Goal: Transaction & Acquisition: Purchase product/service

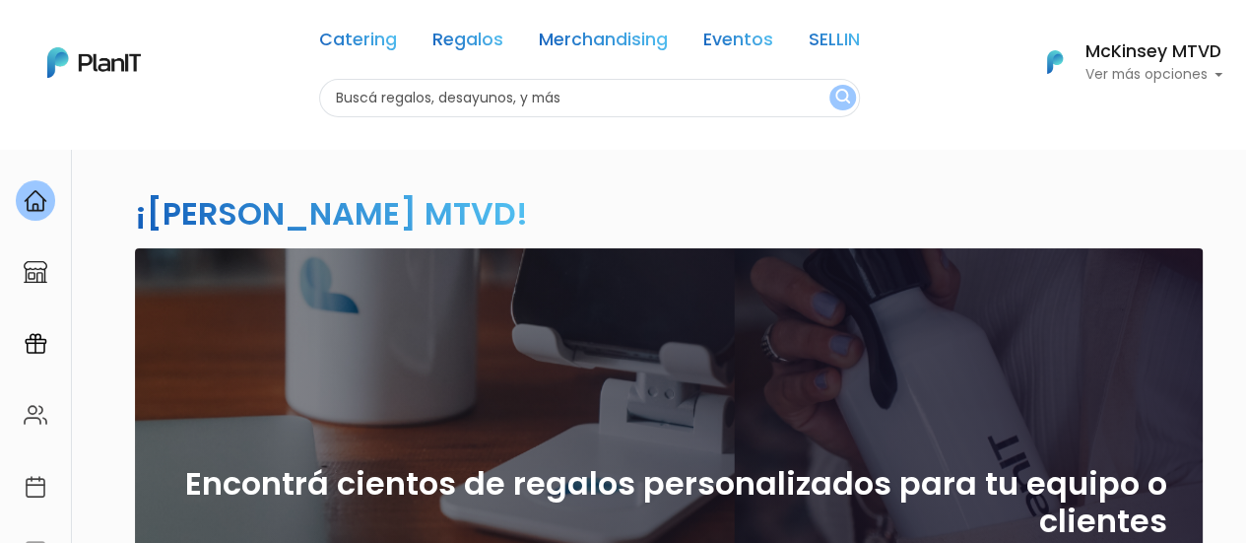
click at [615, 105] on input "text" at bounding box center [589, 98] width 541 height 38
type input "croissants"
click at [829, 85] on button "submit" at bounding box center [842, 98] width 27 height 26
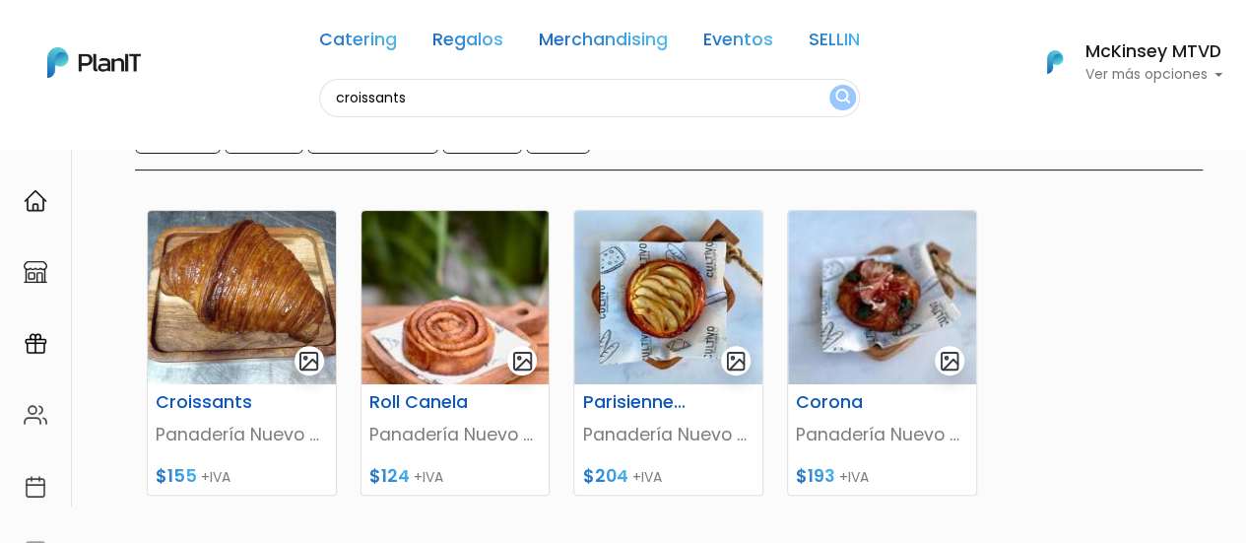
scroll to position [204, 0]
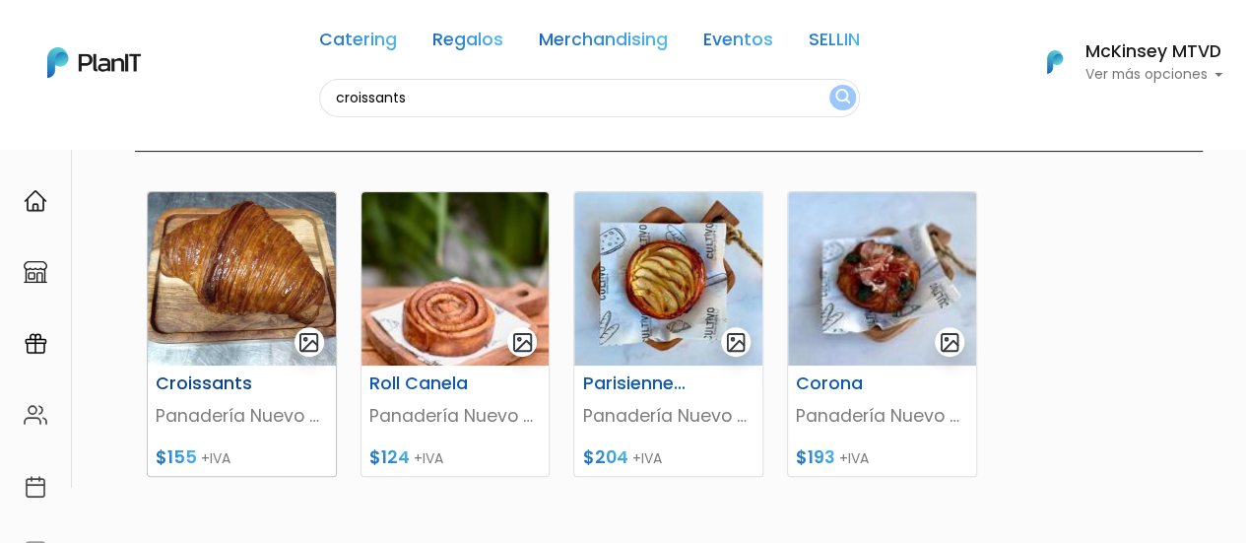
click at [229, 247] on img at bounding box center [242, 278] width 188 height 173
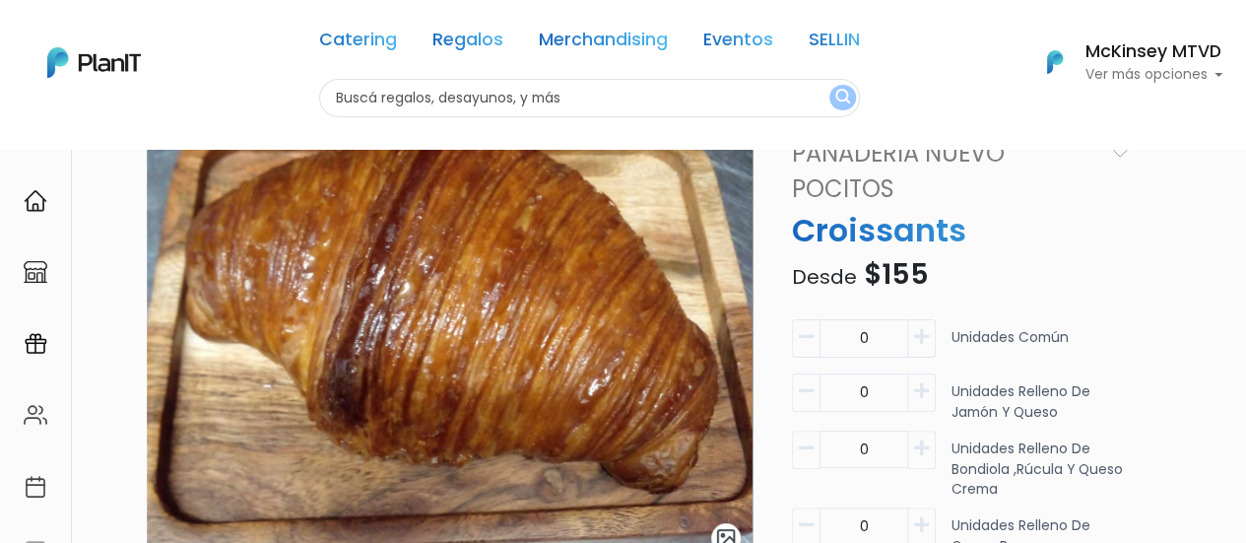
scroll to position [203, 0]
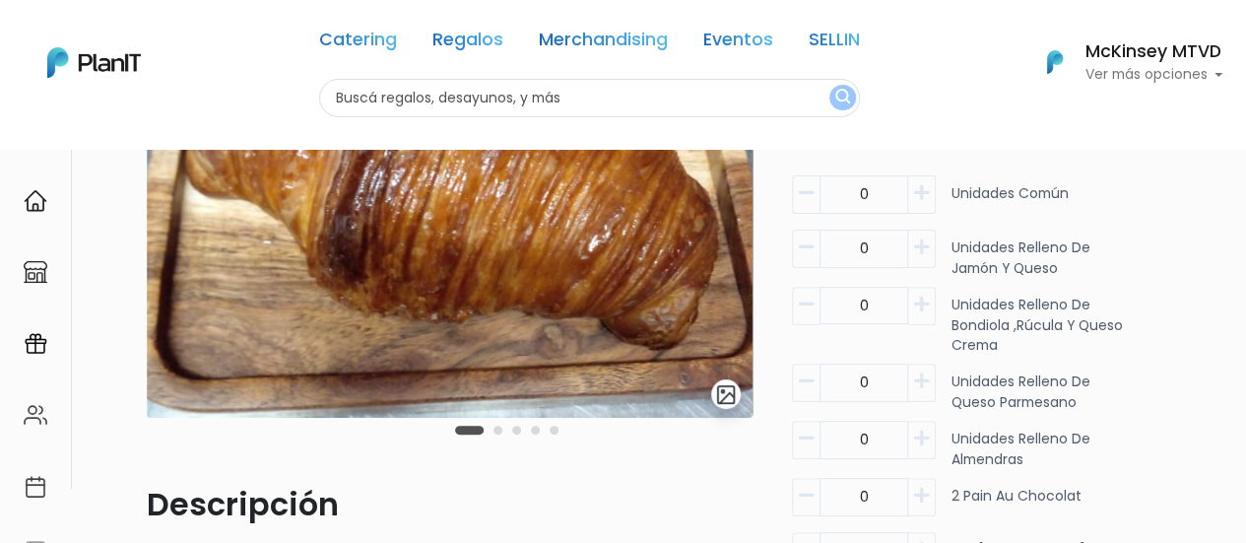
click at [924, 190] on icon "button" at bounding box center [921, 193] width 15 height 18
type input "1"
click at [922, 247] on icon "button" at bounding box center [921, 247] width 15 height 18
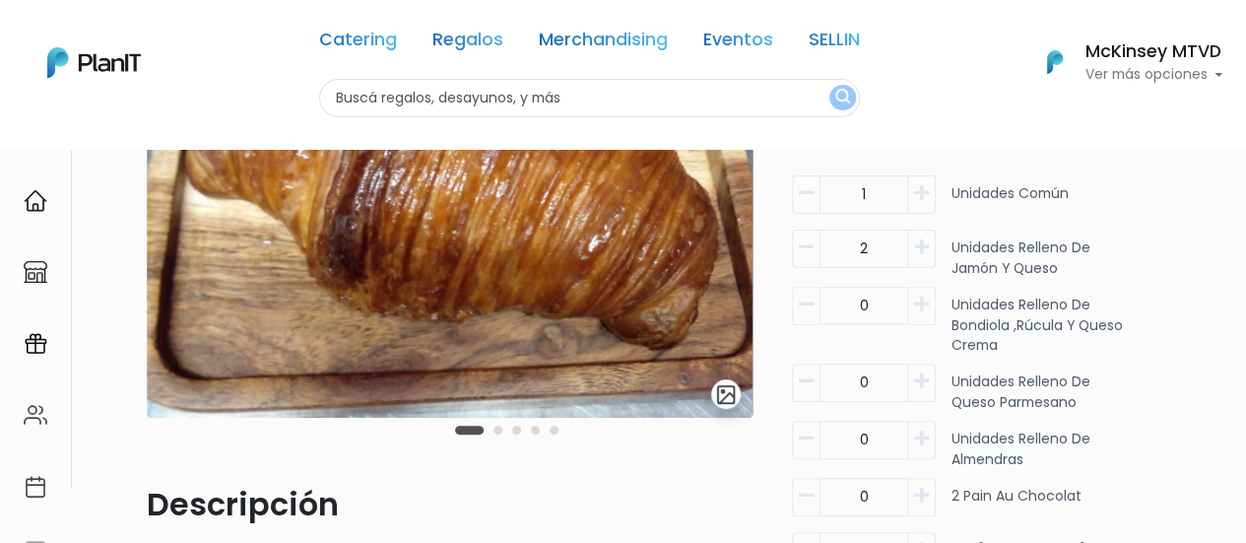
type input "3"
click at [920, 373] on icon "button" at bounding box center [921, 381] width 15 height 18
type input "1"
click at [924, 452] on button "button" at bounding box center [922, 440] width 28 height 38
type input "1"
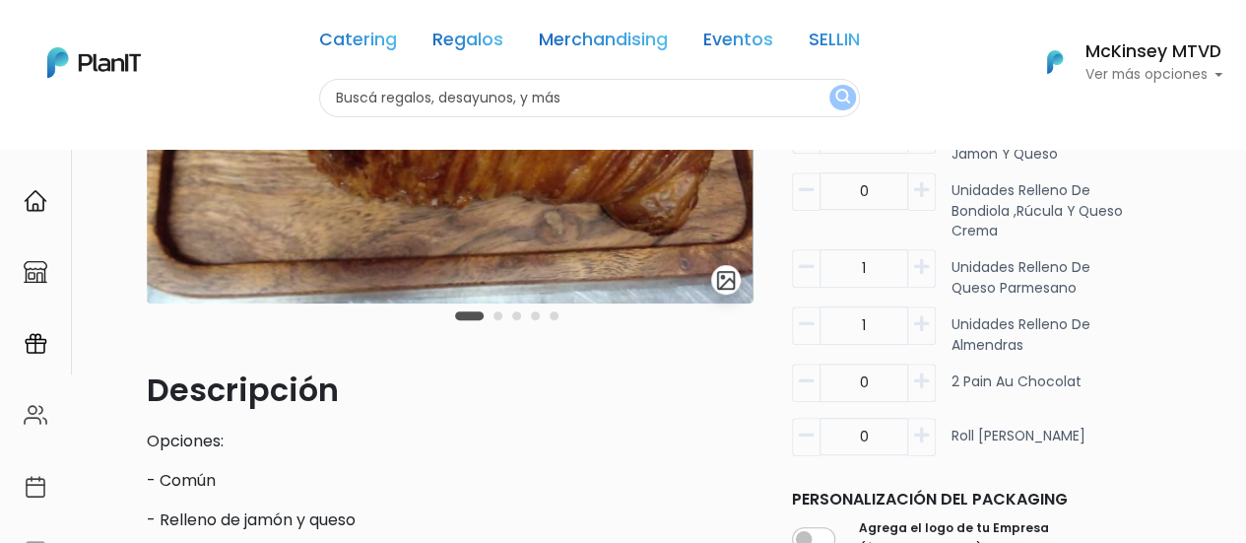
click at [918, 380] on icon "button" at bounding box center [921, 381] width 15 height 18
type input "2"
click at [920, 436] on icon "button" at bounding box center [921, 436] width 15 height 18
type input "1"
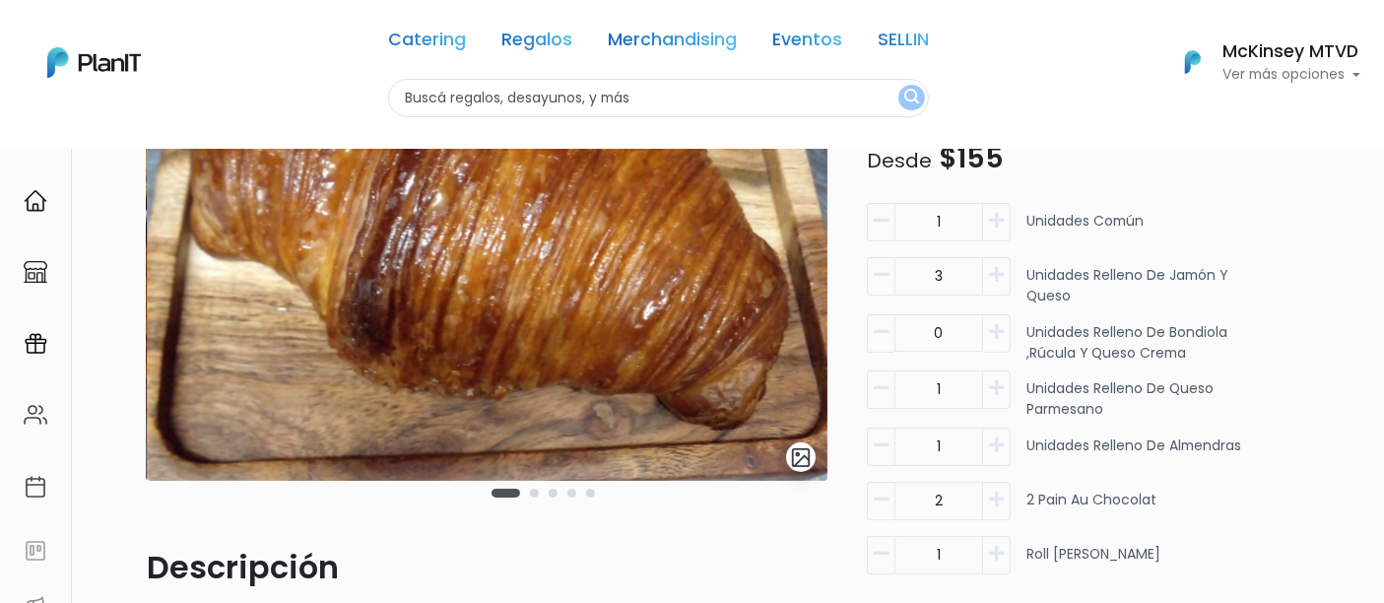
scroll to position [132, 0]
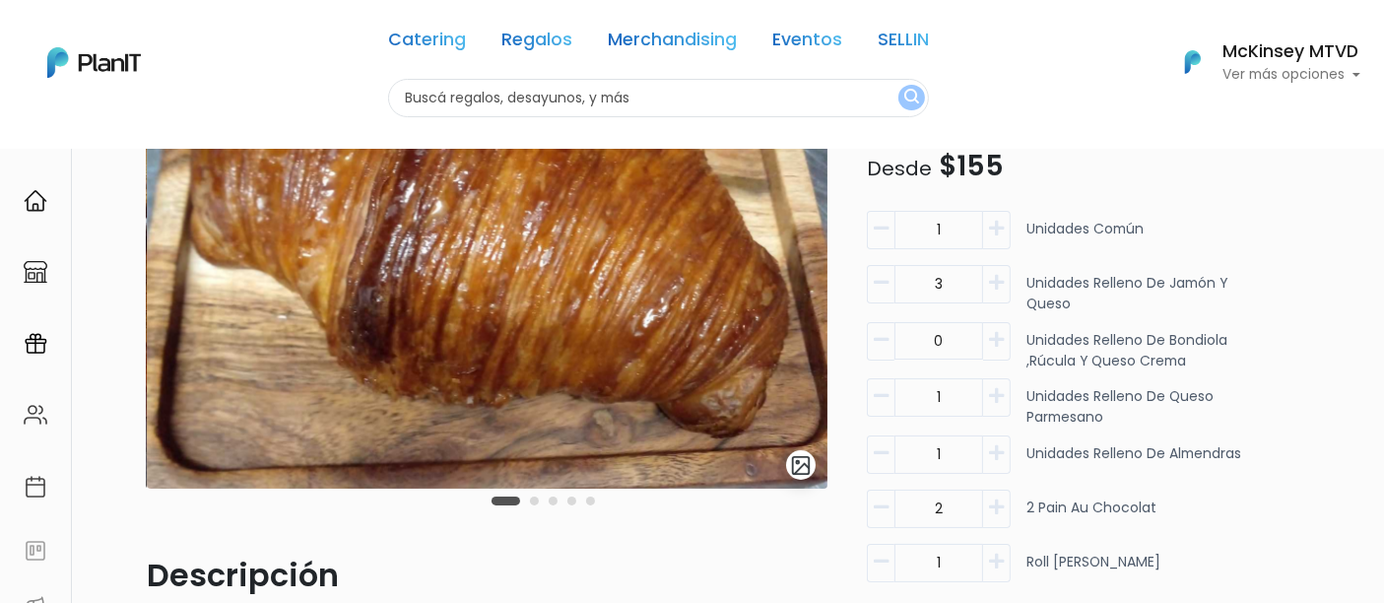
click at [996, 287] on icon "button" at bounding box center [996, 283] width 15 height 18
type input "4"
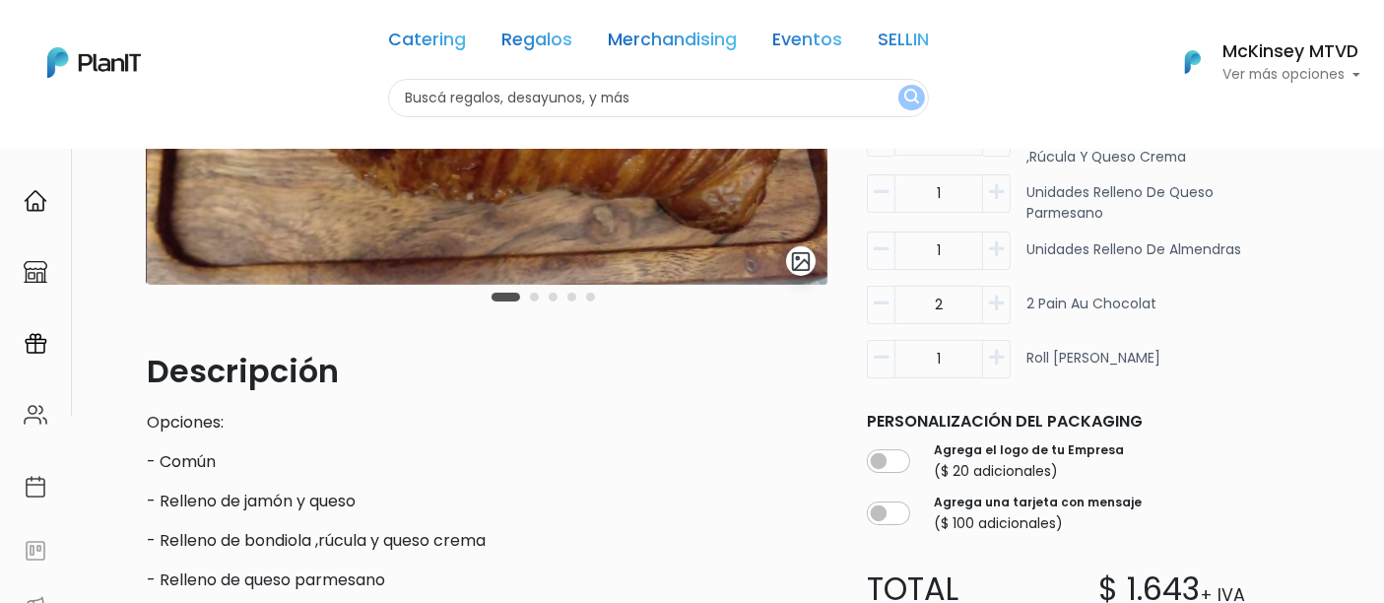
scroll to position [345, 0]
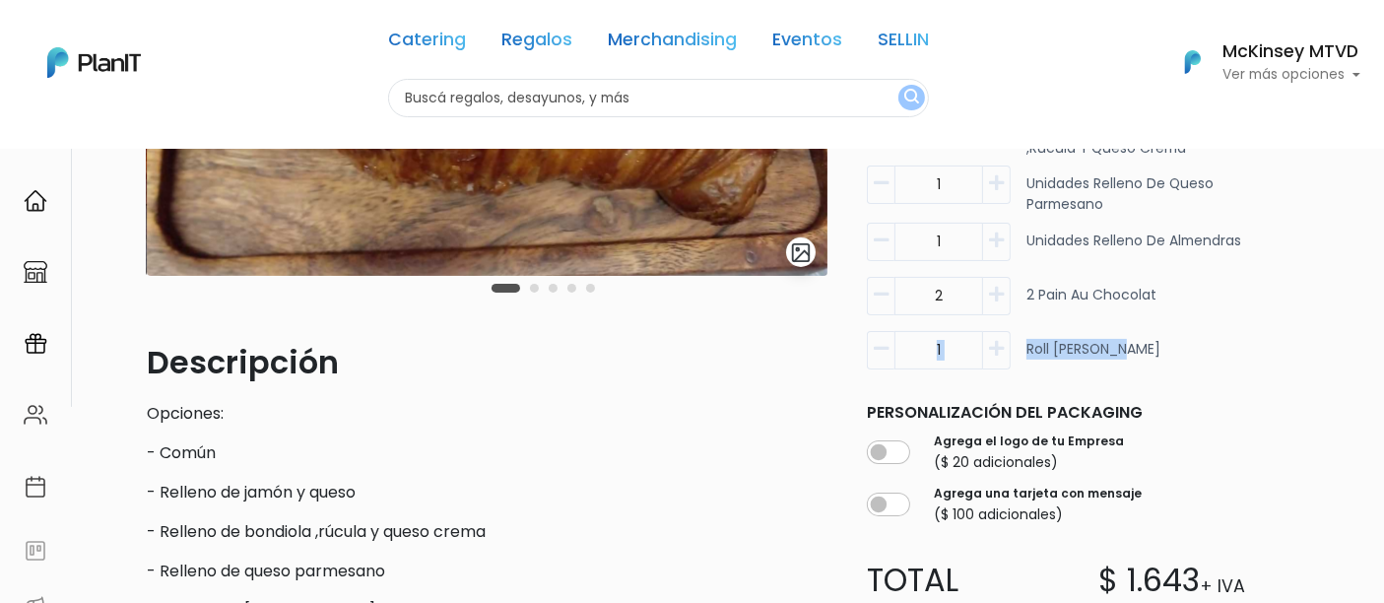
drag, startPoint x: 1381, startPoint y: 327, endPoint x: 1381, endPoint y: 377, distance: 50.2
click at [1245, 377] on div "slide 2 of 5 Descripción Opciones: - Común - Relleno de jamón y queso - Relleno…" at bounding box center [692, 388] width 1384 height 1171
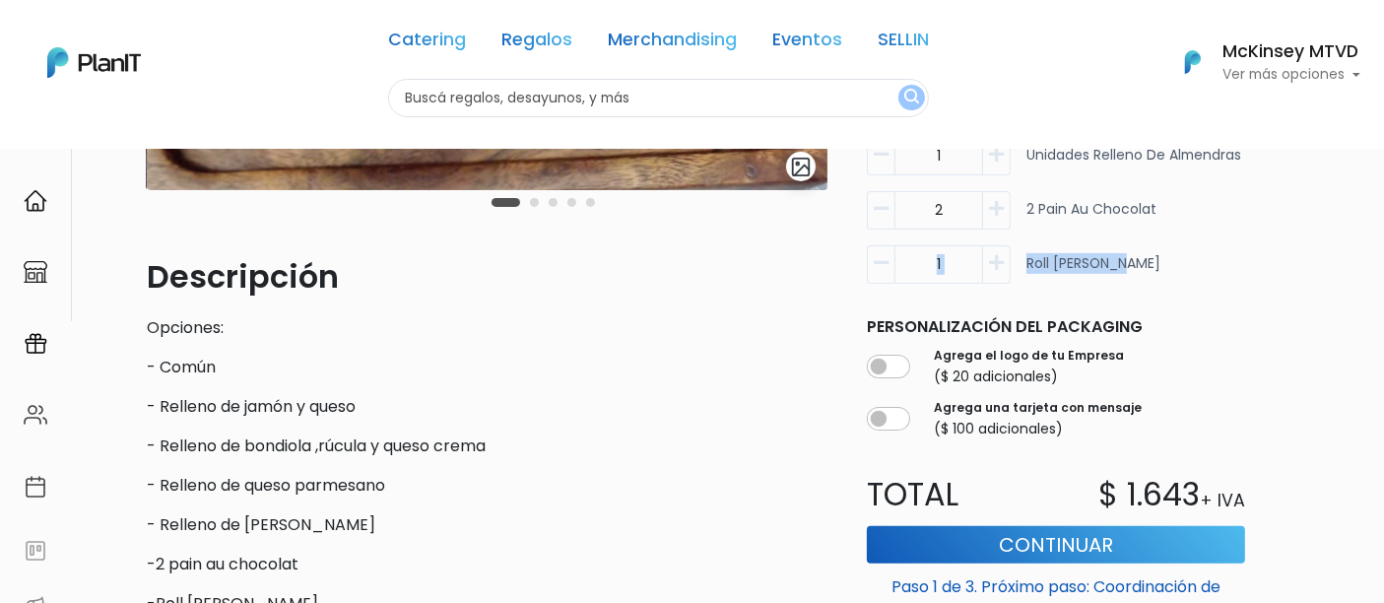
click at [1245, 240] on div "slide 2 of 5 Descripción Opciones: - Común - Relleno de jamón y queso - Relleno…" at bounding box center [739, 220] width 1208 height 911
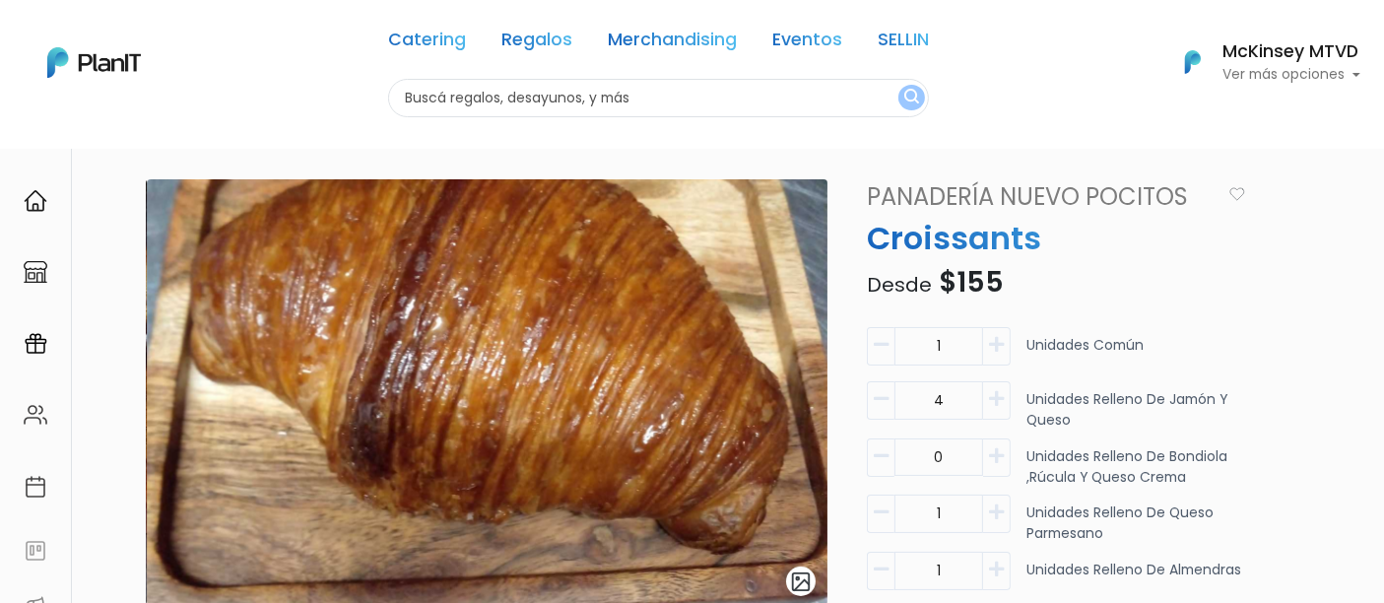
scroll to position [167, 0]
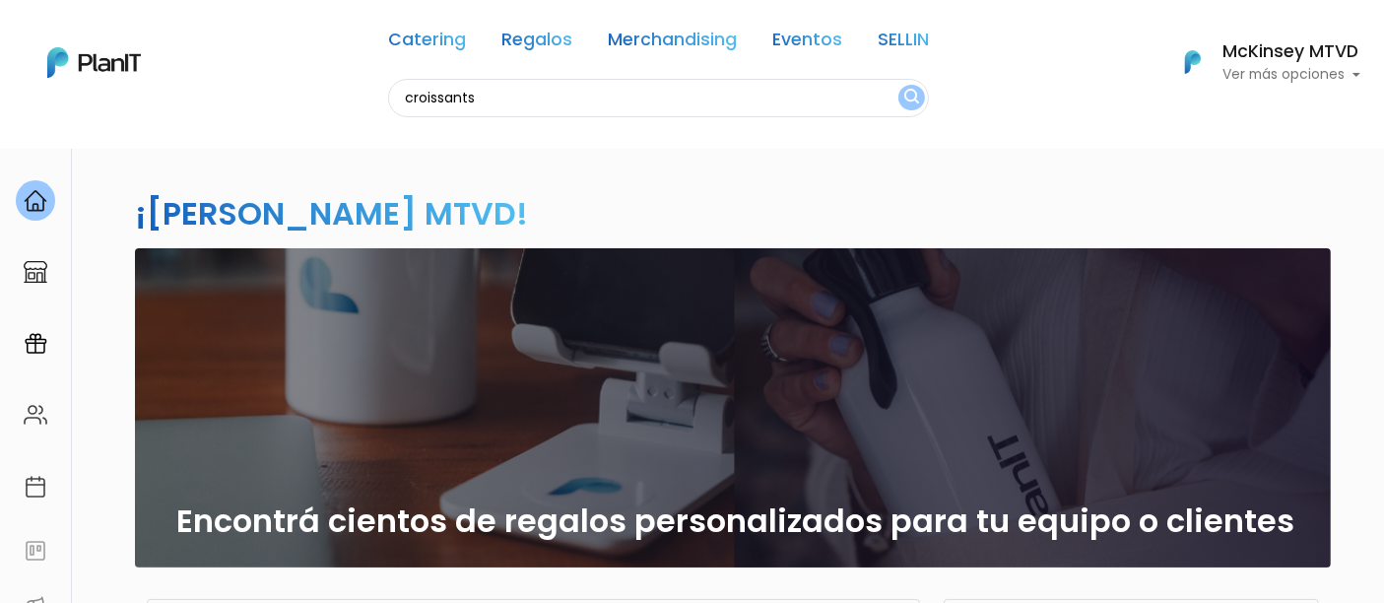
type input "croissants"
click at [898, 85] on button "submit" at bounding box center [911, 98] width 27 height 26
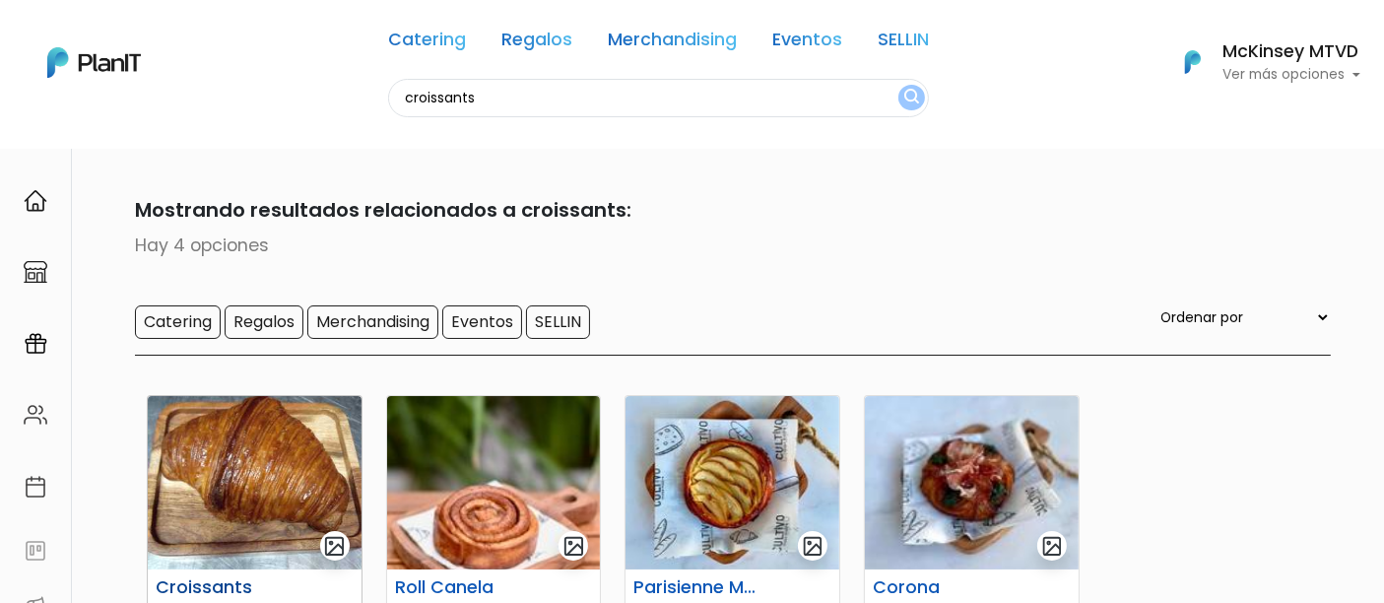
click at [272, 476] on img at bounding box center [255, 482] width 214 height 173
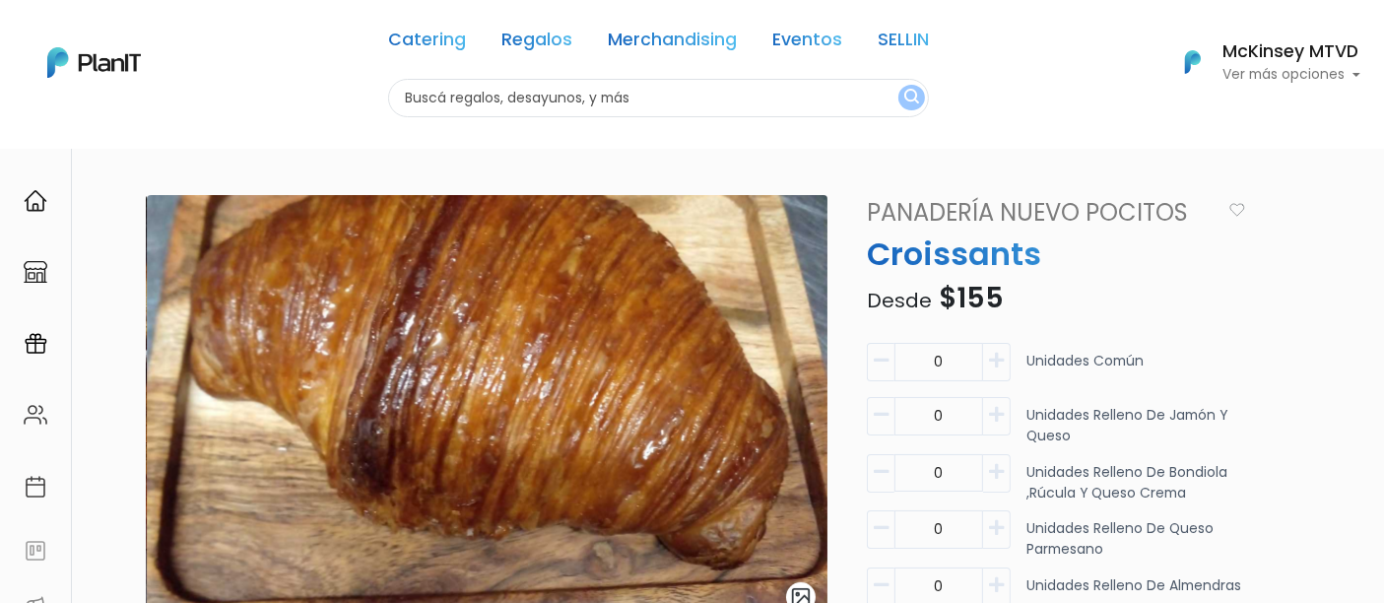
click at [999, 352] on icon "button" at bounding box center [996, 361] width 15 height 18
type input "1"
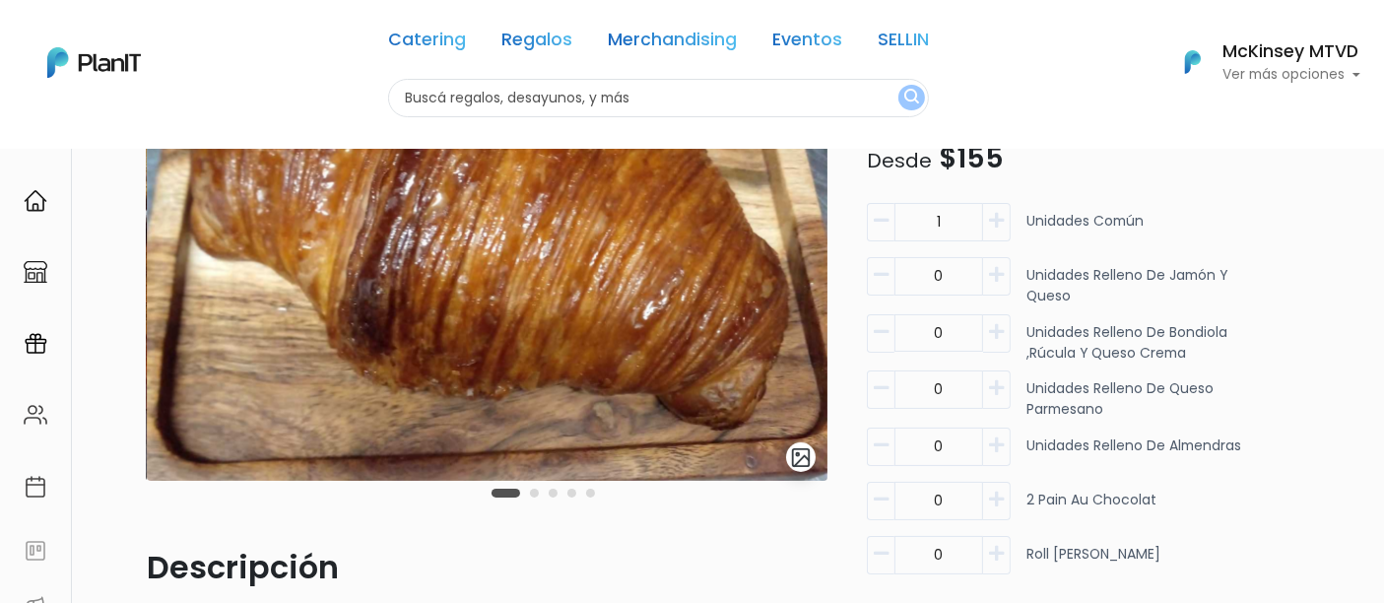
click at [1000, 279] on icon "button" at bounding box center [996, 275] width 15 height 18
type input "4"
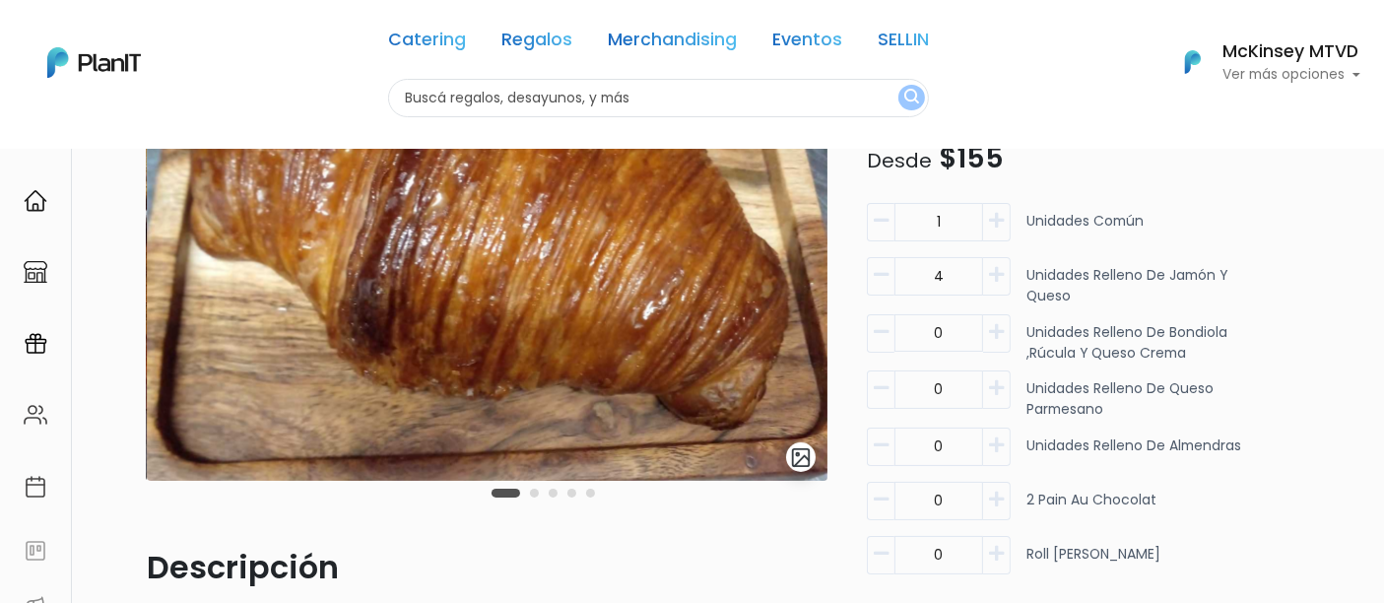
click at [996, 385] on icon "button" at bounding box center [996, 388] width 15 height 18
type input "1"
click at [998, 456] on button "button" at bounding box center [997, 447] width 28 height 38
type input "1"
click at [995, 500] on icon "button" at bounding box center [996, 500] width 15 height 18
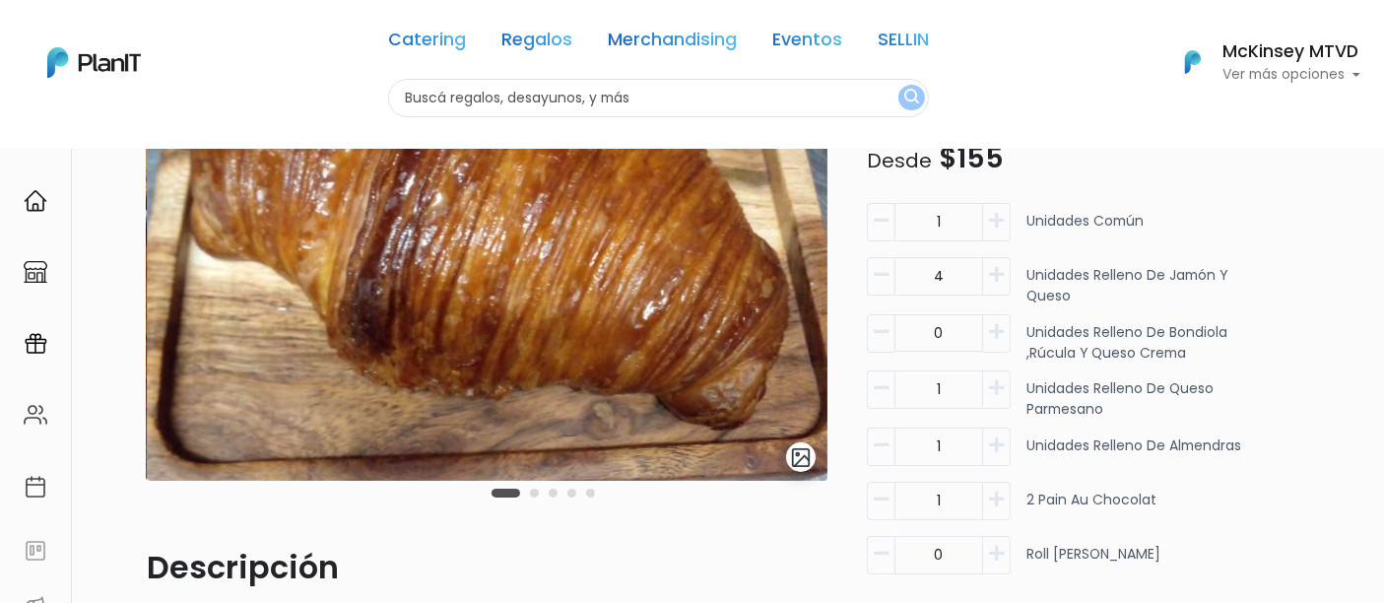
click at [995, 501] on icon "button" at bounding box center [996, 500] width 15 height 18
type input "2"
click at [999, 556] on icon "button" at bounding box center [996, 554] width 15 height 18
type input "1"
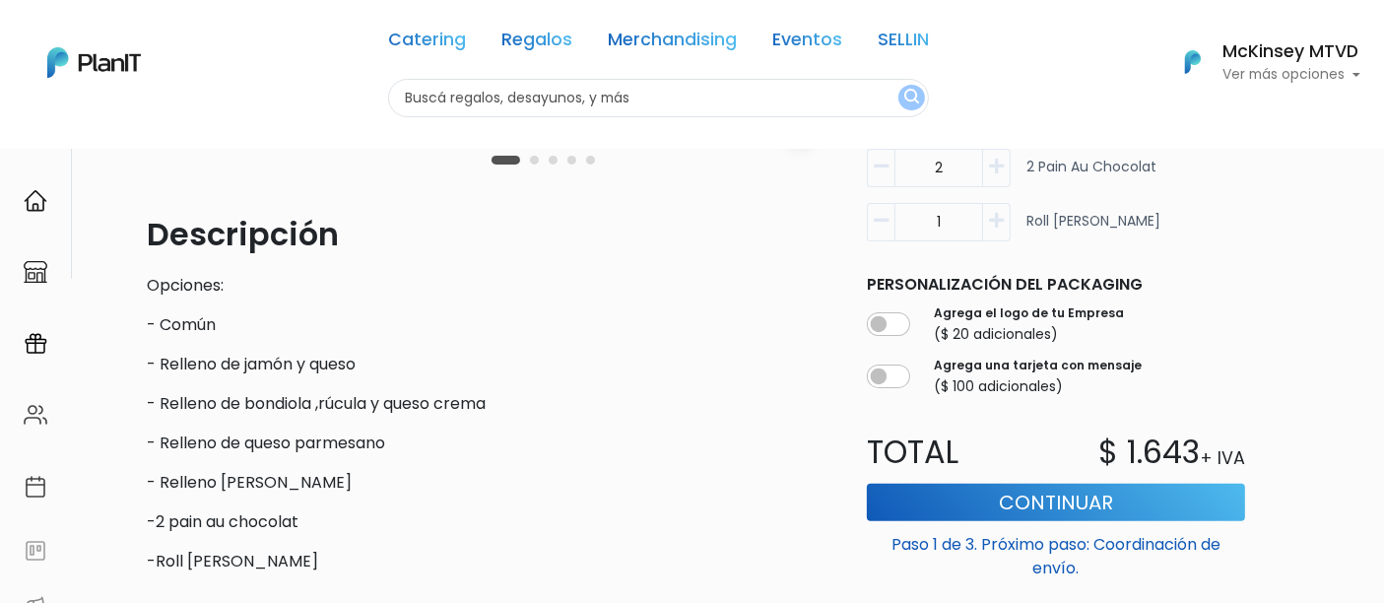
scroll to position [647, 0]
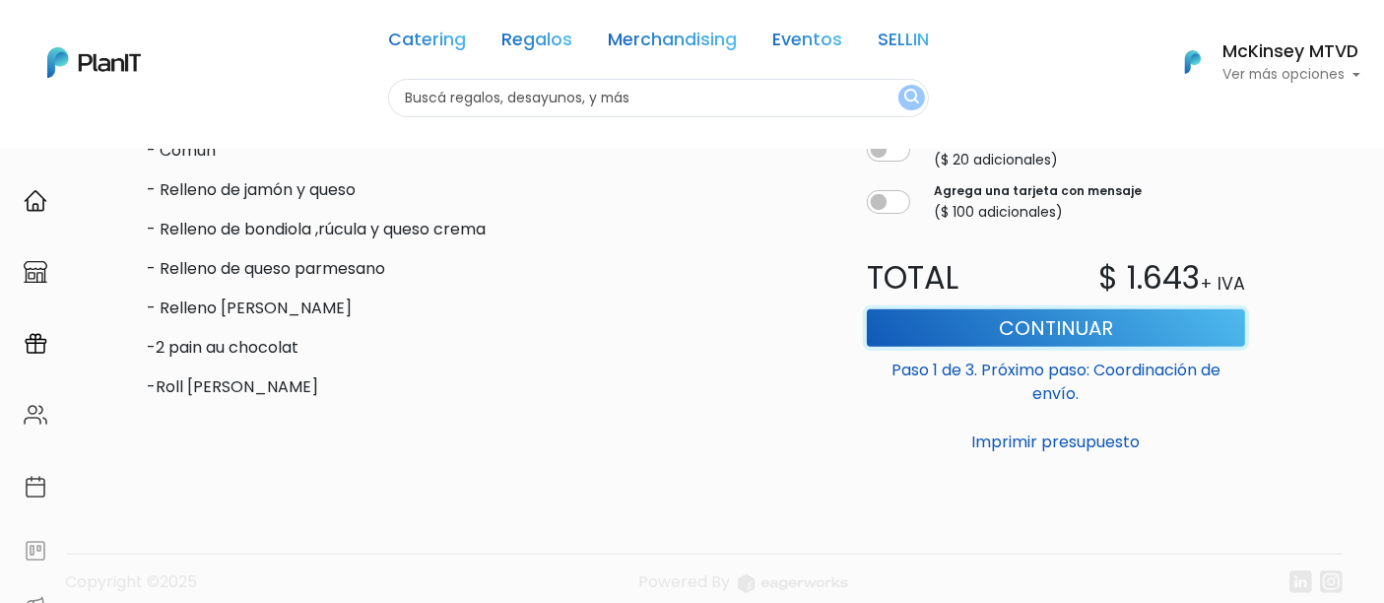
click at [1058, 328] on button "Continuar" at bounding box center [1056, 327] width 379 height 37
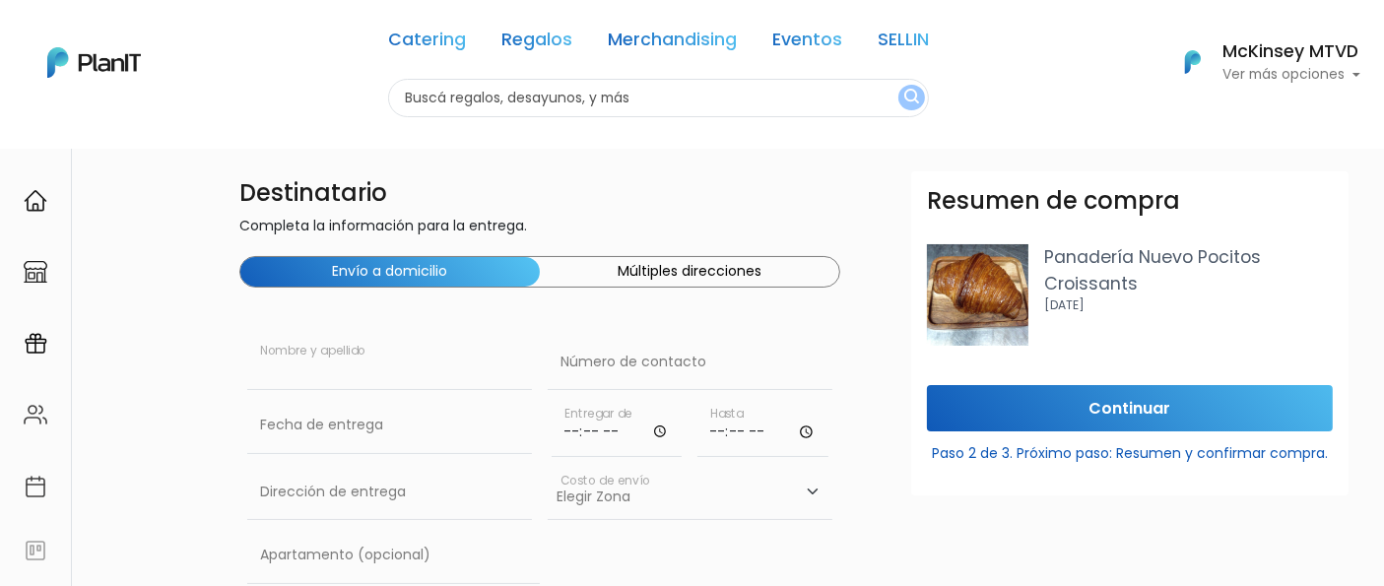
click at [382, 365] on input "text" at bounding box center [389, 362] width 285 height 55
type input "[GEOGRAPHIC_DATA]"
type input "094824931"
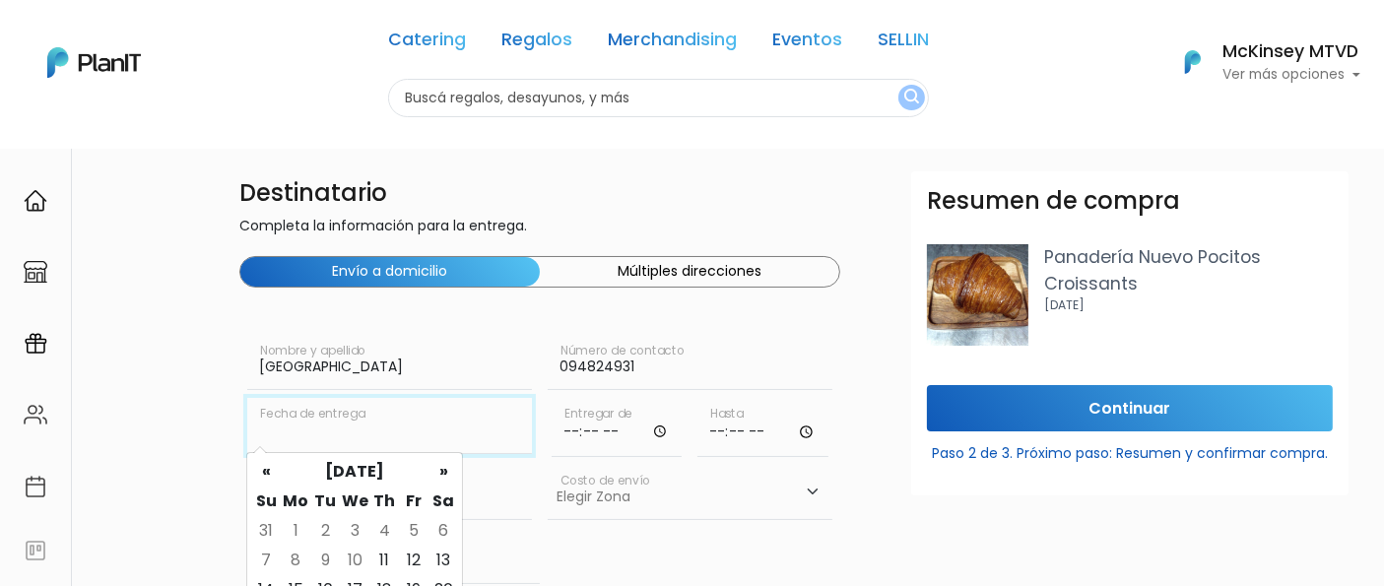
click at [394, 440] on input "text" at bounding box center [389, 425] width 285 height 55
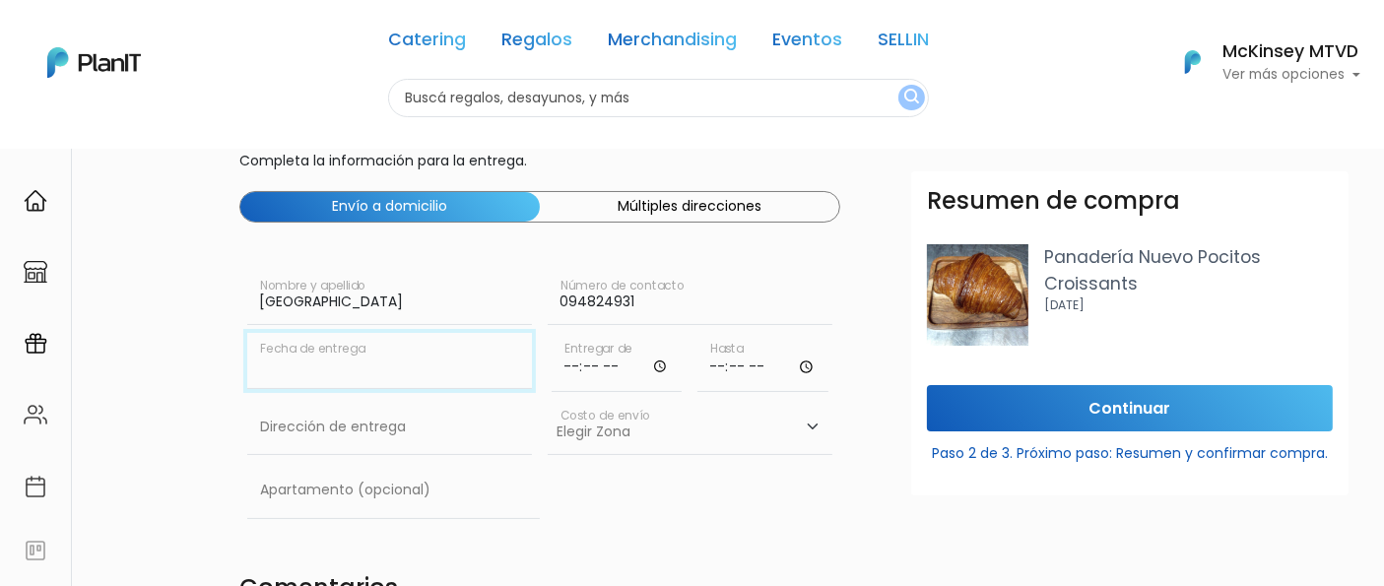
click at [408, 373] on input "text" at bounding box center [389, 360] width 285 height 55
click at [345, 325] on div "[PERSON_NAME] Nombre y apellido" at bounding box center [389, 301] width 285 height 63
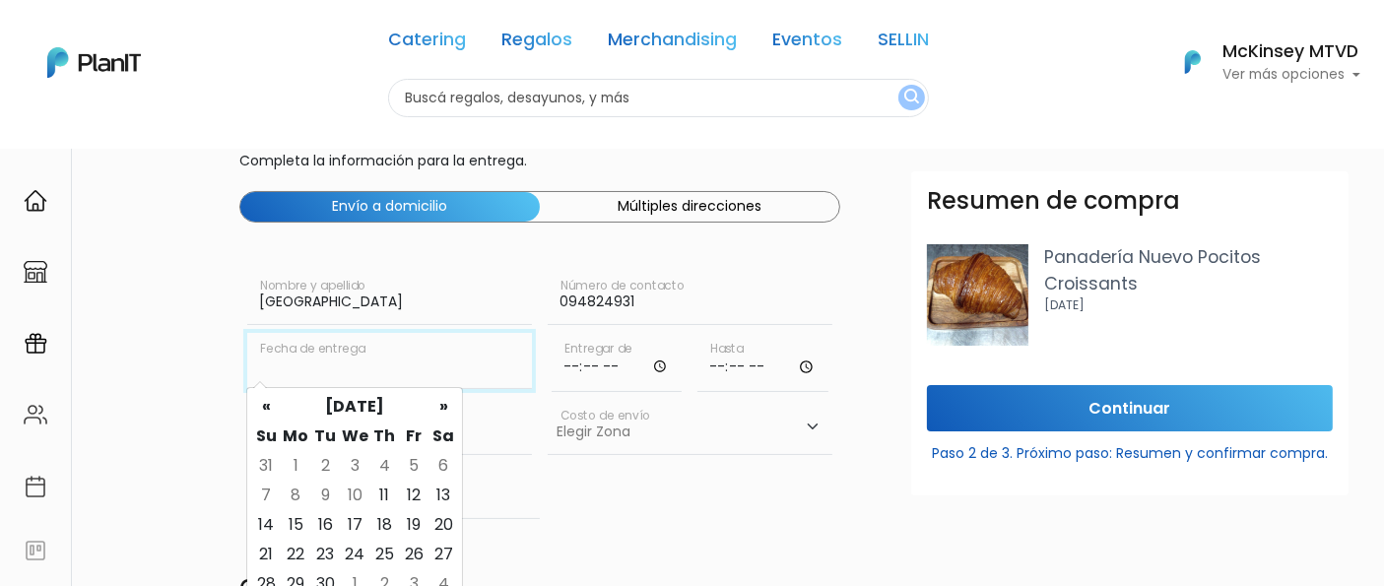
click at [344, 362] on input "text" at bounding box center [389, 360] width 285 height 55
click at [410, 492] on td "12" at bounding box center [414, 496] width 30 height 30
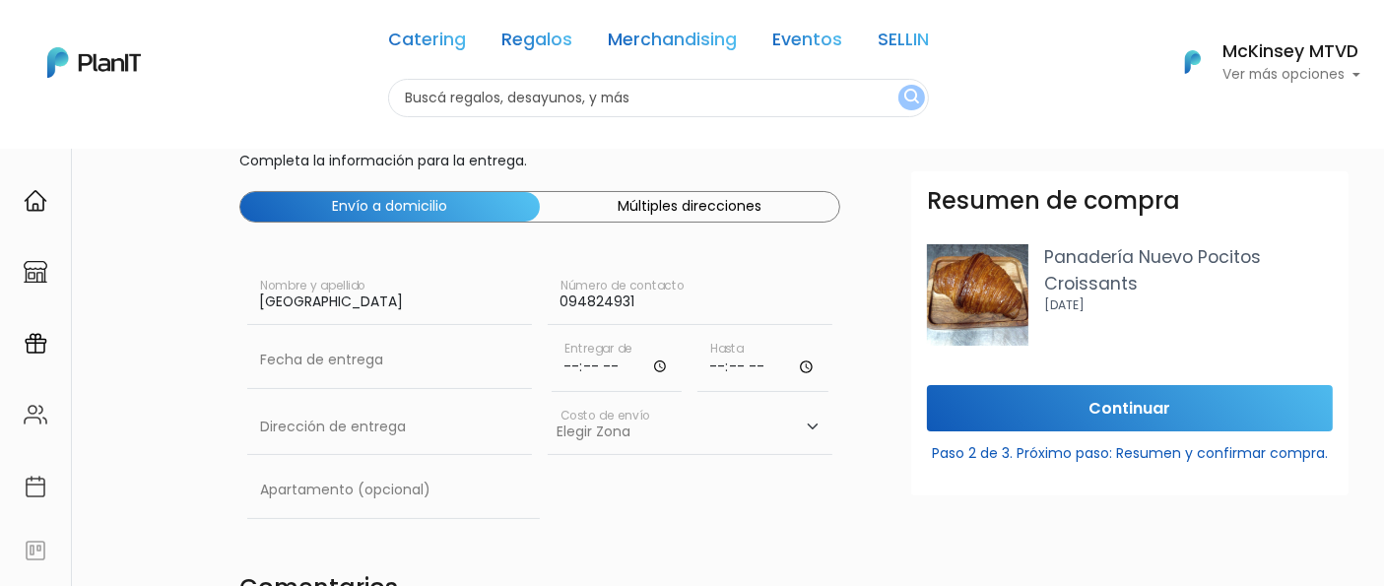
type input "[DATE]"
click at [569, 369] on input "time" at bounding box center [617, 362] width 131 height 59
click at [597, 366] on input "time" at bounding box center [617, 362] width 131 height 59
type input "09:00"
type input "09:20"
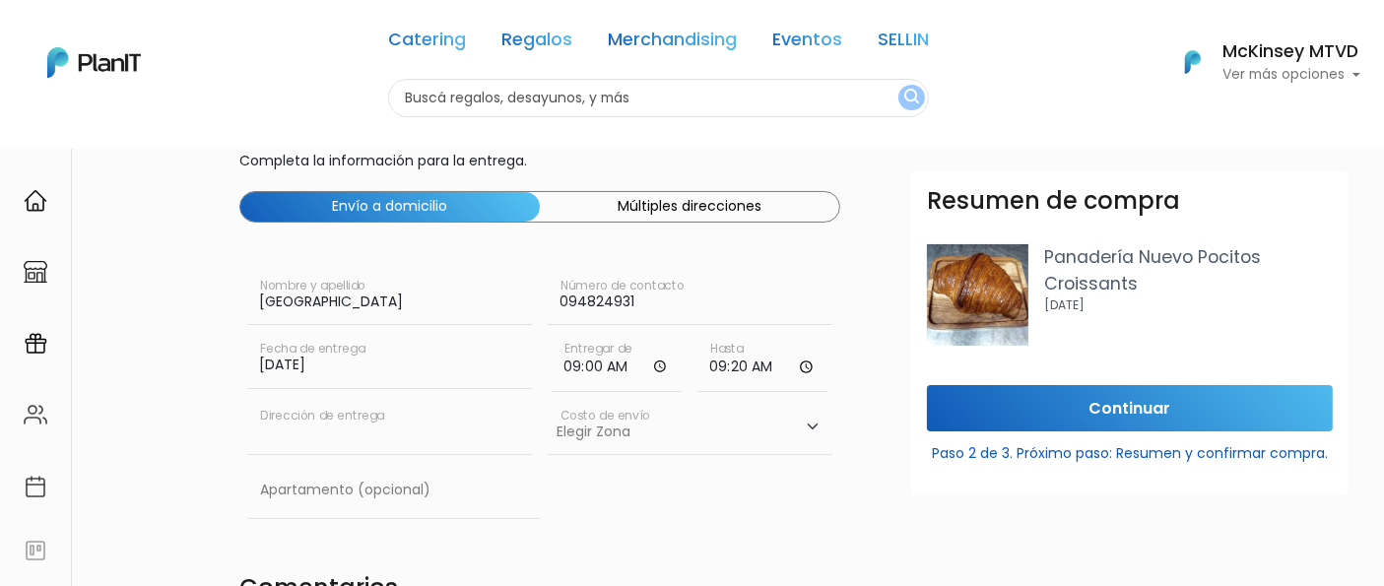
click at [301, 434] on input "text" at bounding box center [389, 427] width 285 height 55
click at [467, 441] on input "[PERSON_NAME][STREET_ADDRESS]|" at bounding box center [389, 427] width 285 height 55
type input "[PERSON_NAME][STREET_ADDRESS]"
click at [675, 431] on select "Elegir [GEOGRAPHIC_DATA]- $600 Oficina- $0 [GEOGRAPHIC_DATA]- $250" at bounding box center [690, 427] width 285 height 55
select select "10"
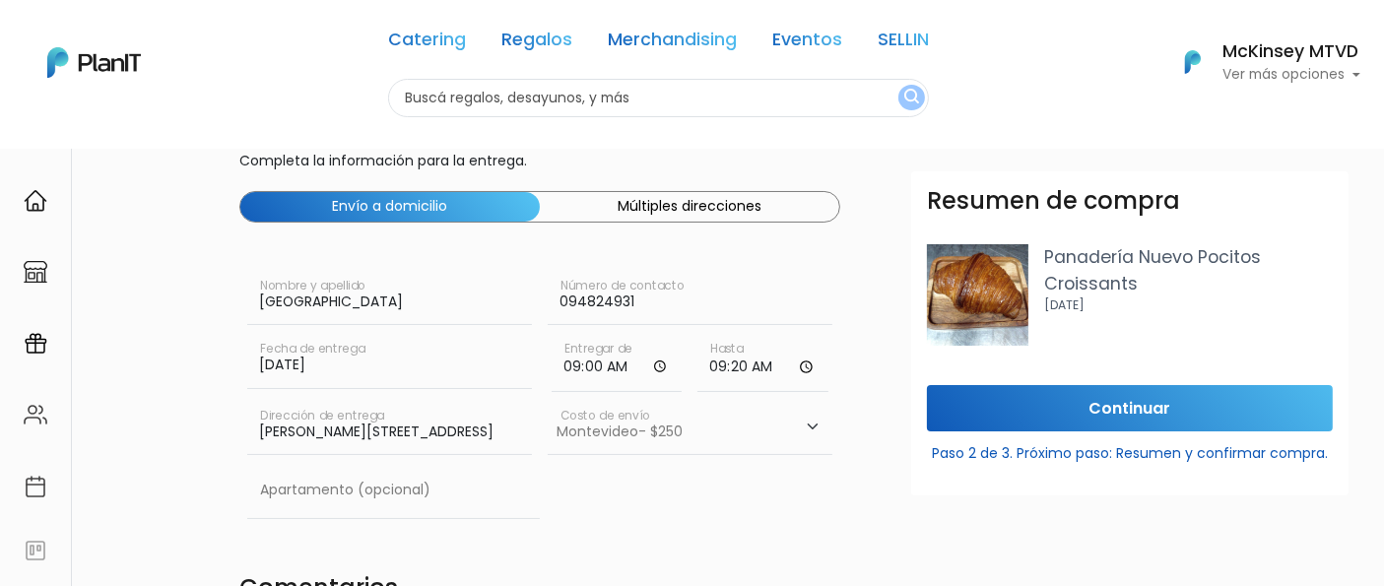
click at [548, 400] on select "Elegir [GEOGRAPHIC_DATA]- $600 Oficina- $0 [GEOGRAPHIC_DATA]- $250" at bounding box center [690, 427] width 285 height 55
click at [405, 497] on input "text" at bounding box center [393, 490] width 293 height 55
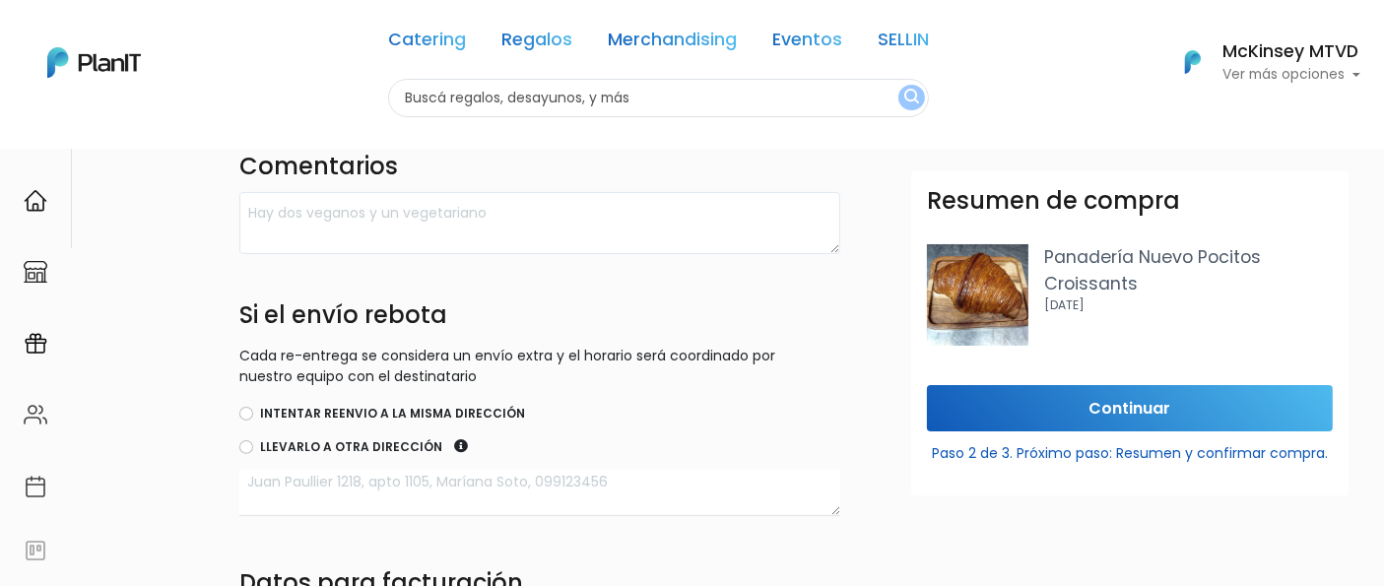
scroll to position [496, 0]
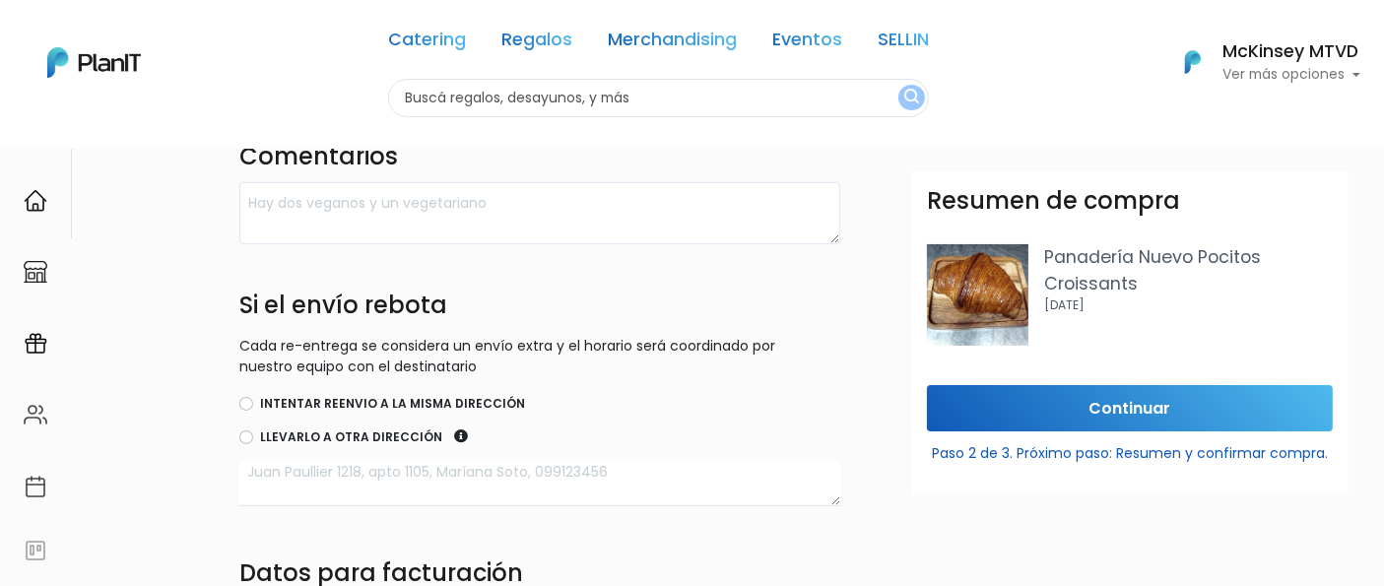
type input "704"
click at [438, 401] on label "Intentar reenvio a la misma dirección" at bounding box center [392, 404] width 265 height 18
click at [253, 401] on input "Intentar reenvio a la misma dirección" at bounding box center [246, 404] width 14 height 14
radio input "true"
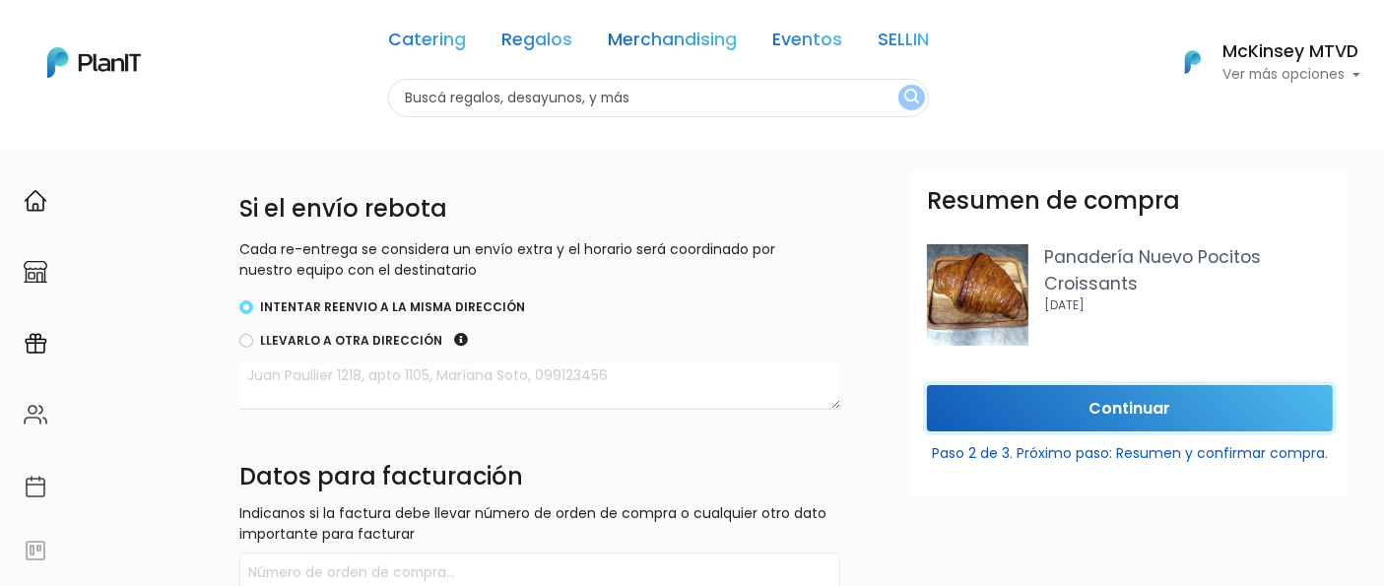
click at [1078, 417] on input "Continuar" at bounding box center [1130, 408] width 406 height 46
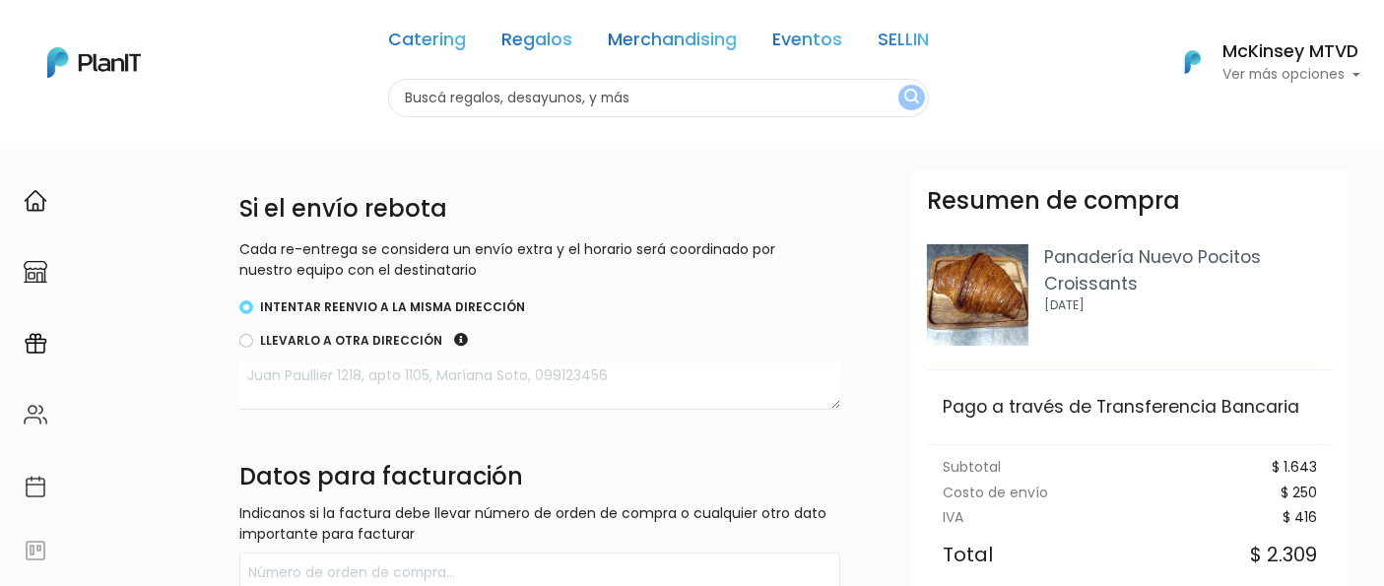
scroll to position [269, 0]
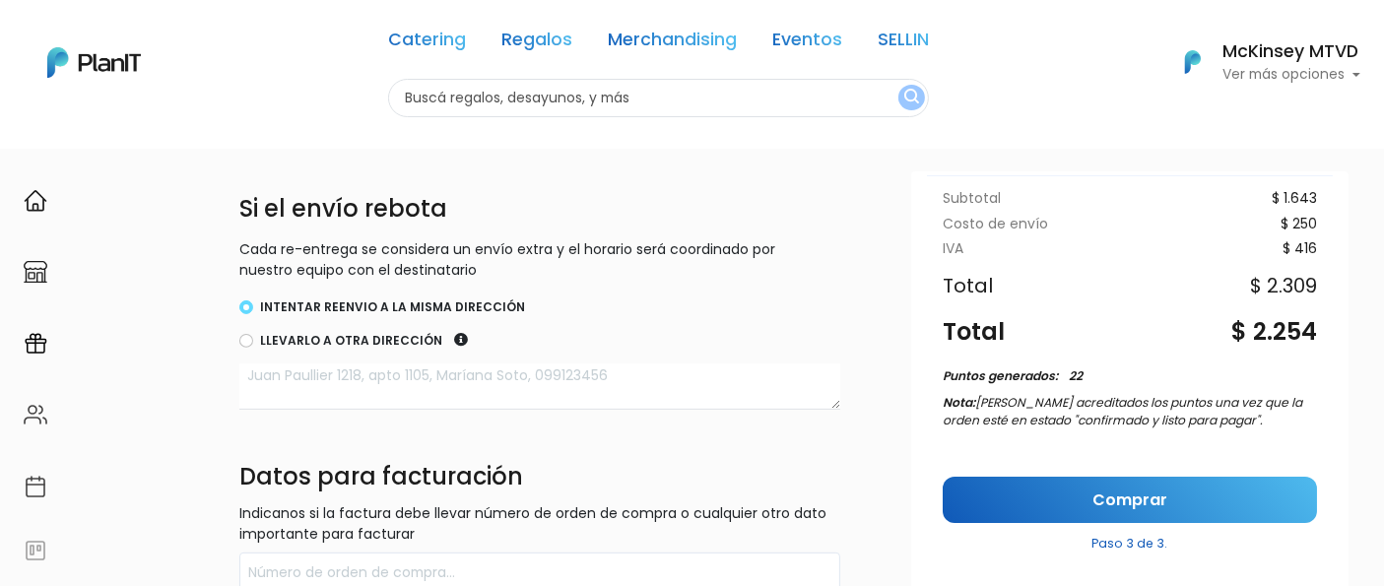
drag, startPoint x: 1347, startPoint y: 260, endPoint x: 22, endPoint y: 18, distance: 1346.9
click at [1141, 491] on link "Comprar" at bounding box center [1130, 500] width 374 height 46
